Goal: Find specific page/section: Find specific page/section

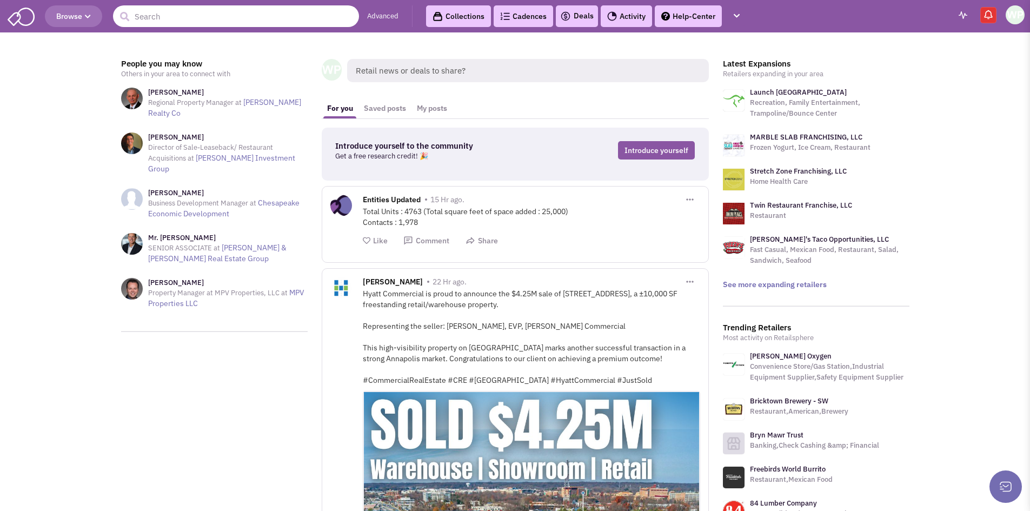
click at [211, 18] on input "text" at bounding box center [236, 16] width 246 height 22
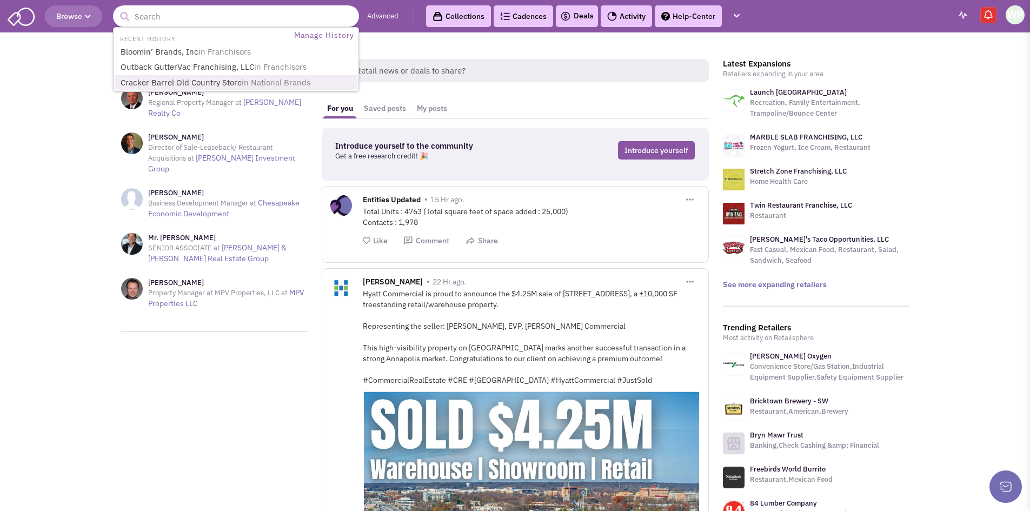
click at [216, 78] on link "Cracker Barrel Old Country Store in National Brands" at bounding box center [237, 83] width 240 height 15
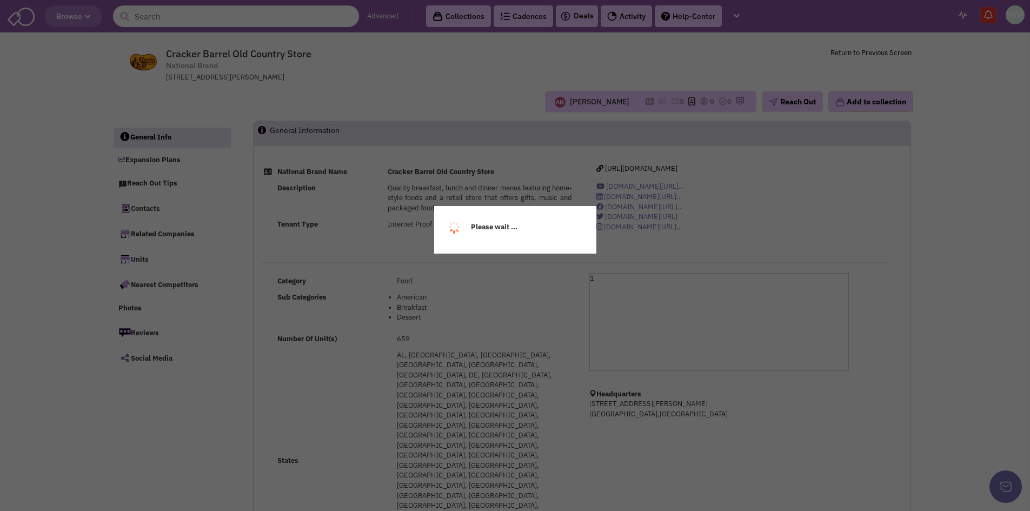
select select
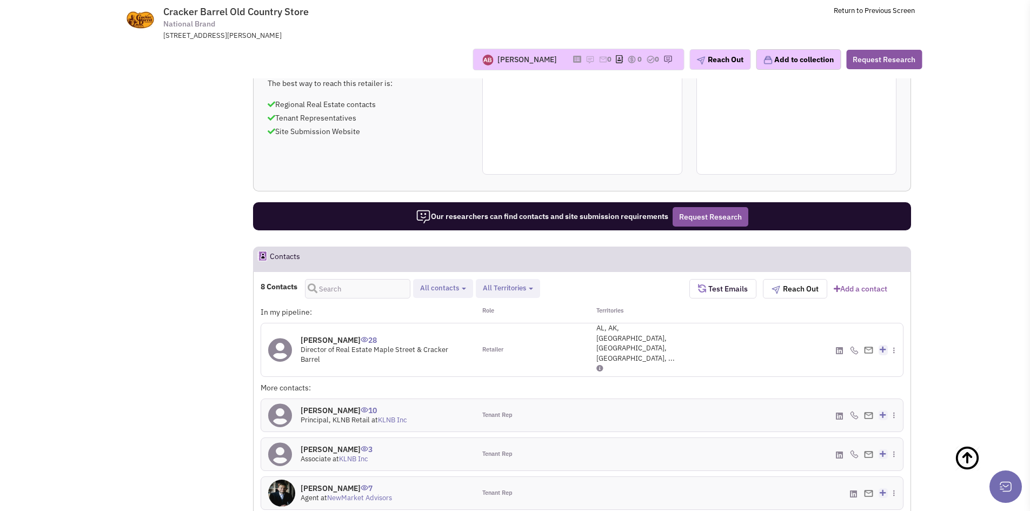
scroll to position [725, 0]
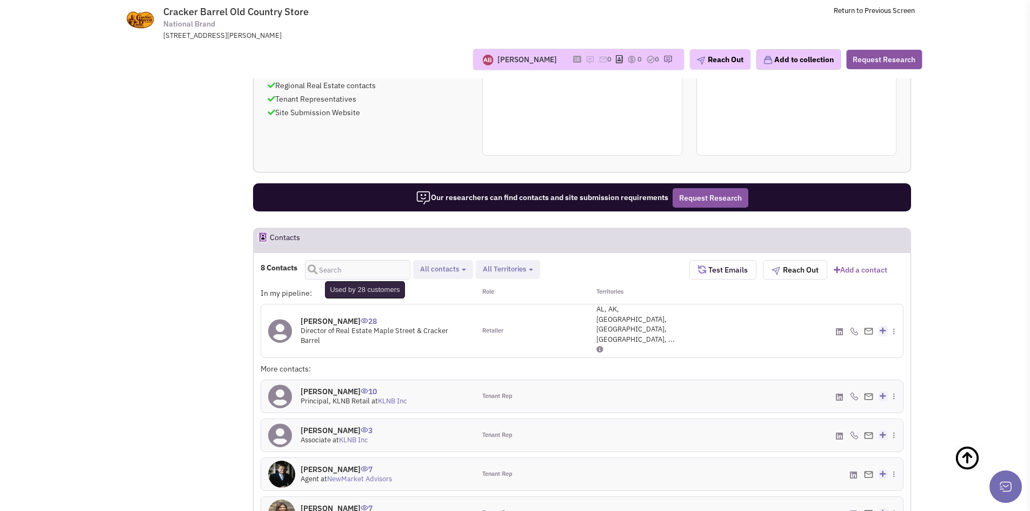
click at [371, 308] on span "28" at bounding box center [369, 317] width 16 height 18
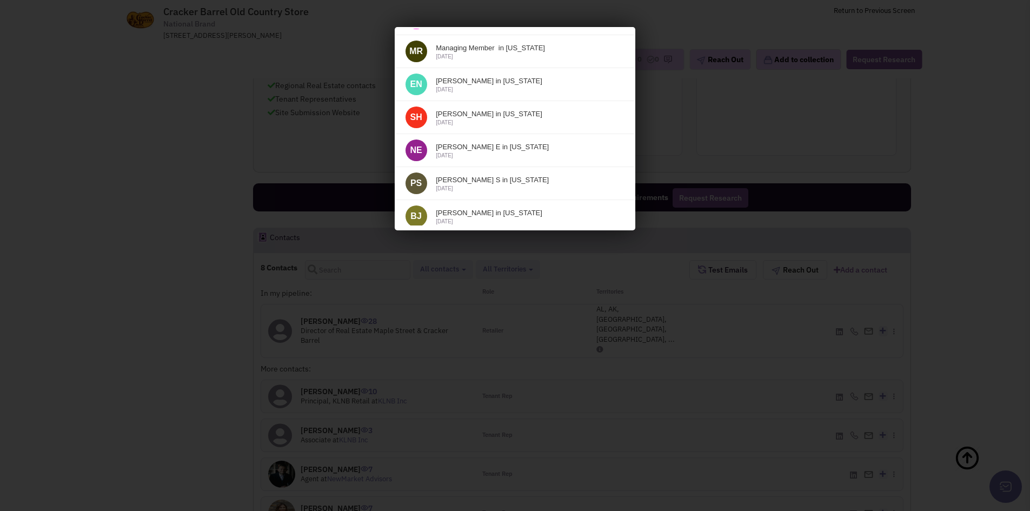
scroll to position [417, 0]
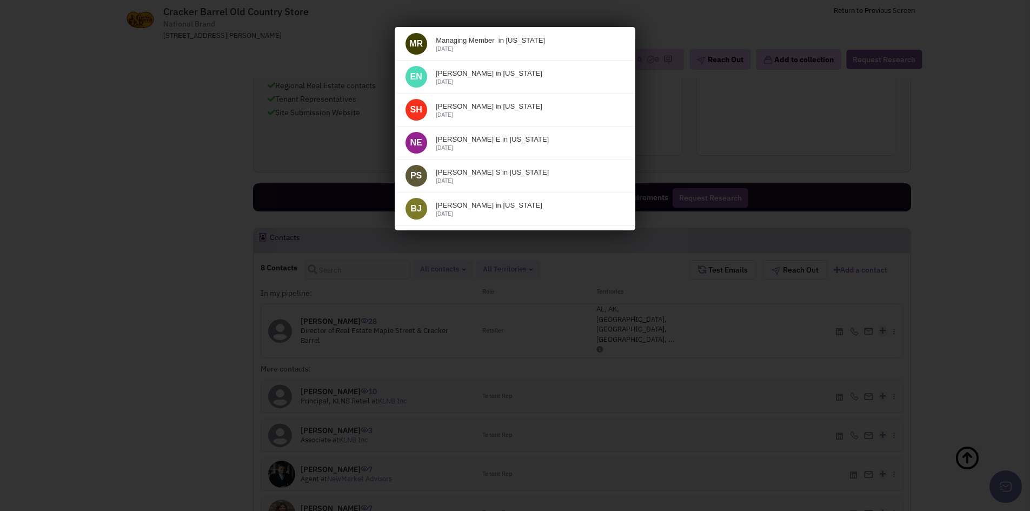
click at [116, 136] on div at bounding box center [515, 255] width 1030 height 511
click at [109, 140] on div at bounding box center [515, 255] width 1030 height 511
click at [955, 46] on div at bounding box center [515, 255] width 1030 height 511
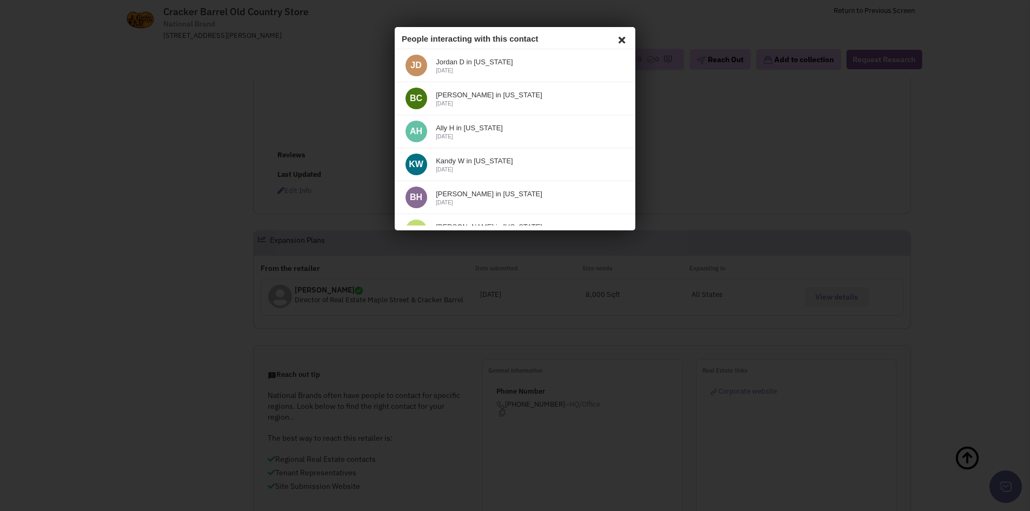
scroll to position [183, 0]
click at [614, 38] on icon at bounding box center [620, 38] width 13 height 16
